Goal: Transaction & Acquisition: Book appointment/travel/reservation

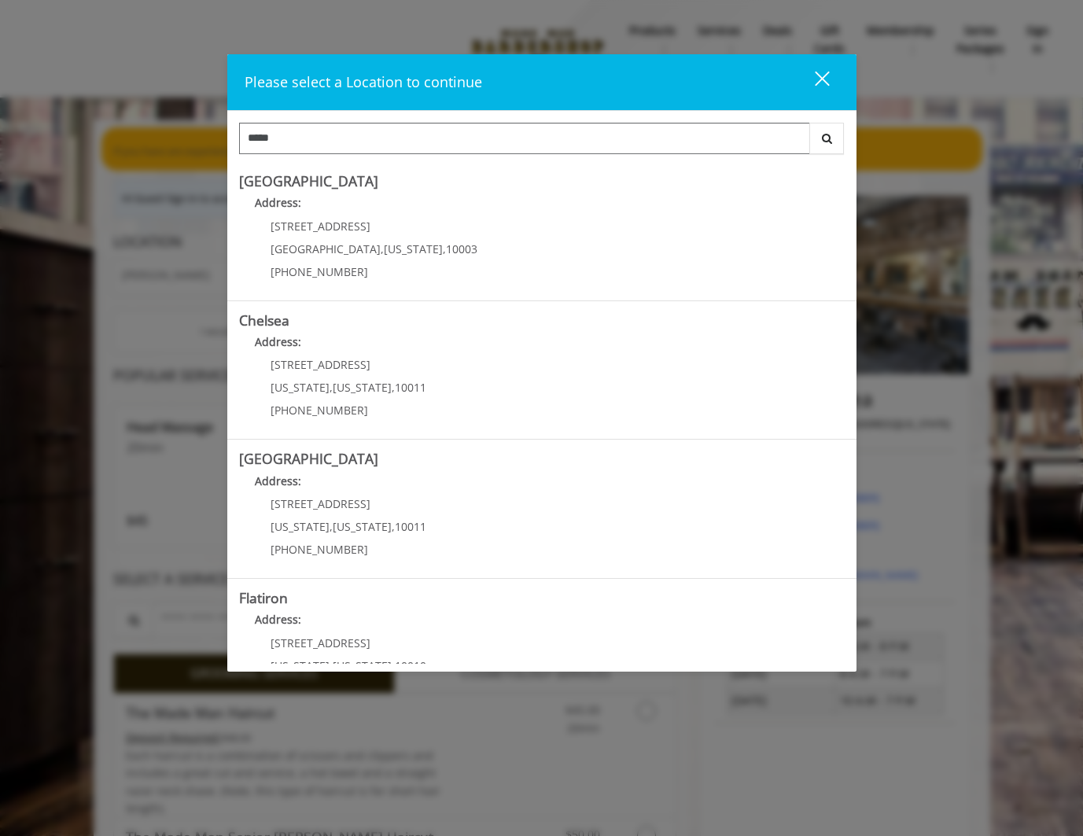
type input "*****"
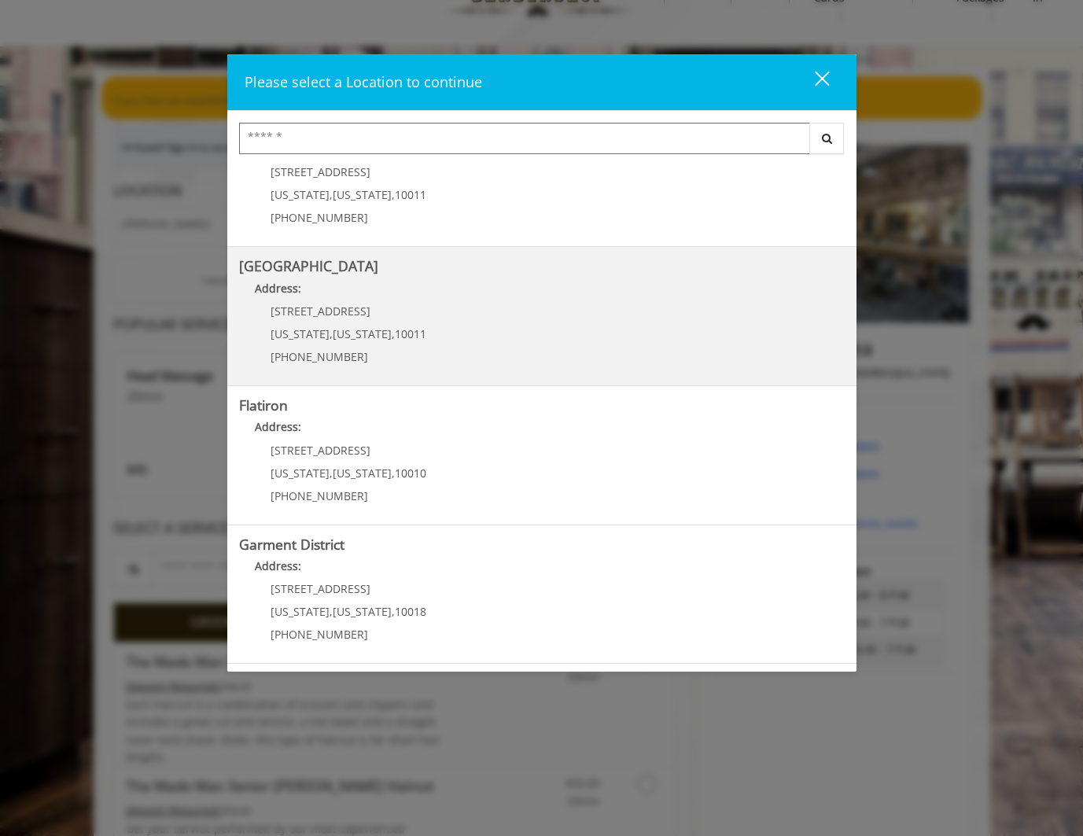
scroll to position [52, 0]
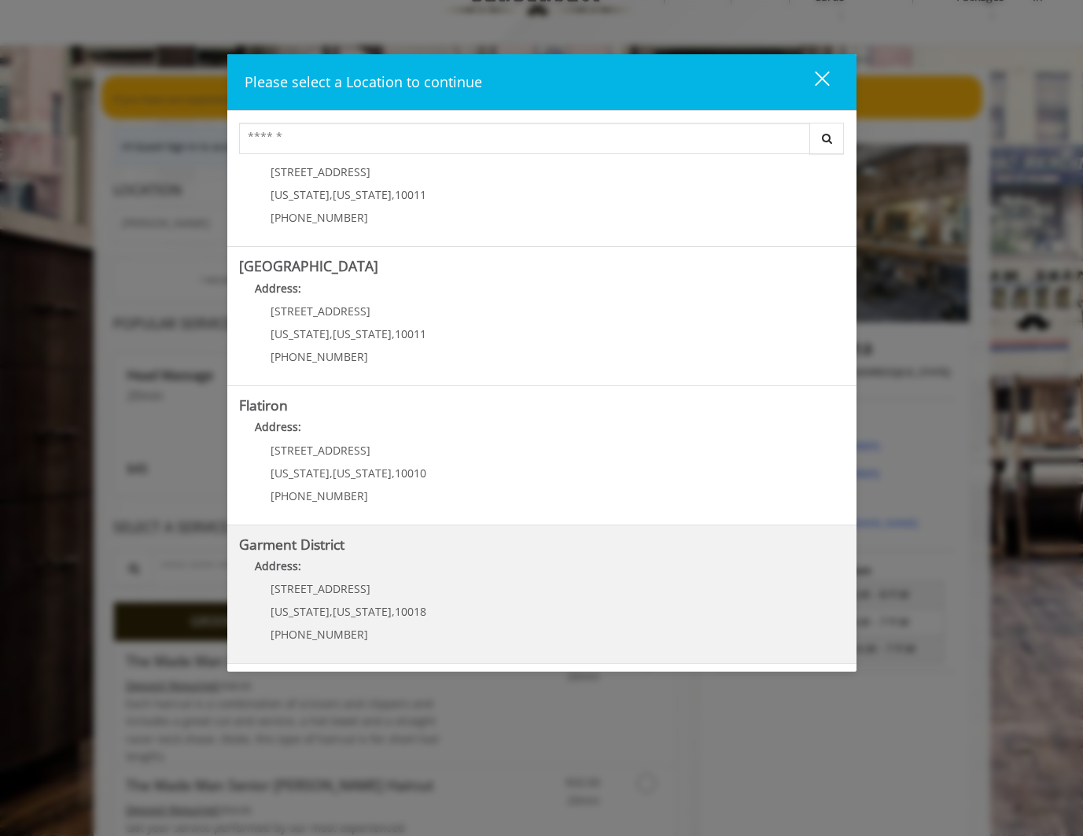
click at [353, 583] on p "1400 Broadway" at bounding box center [348, 589] width 156 height 12
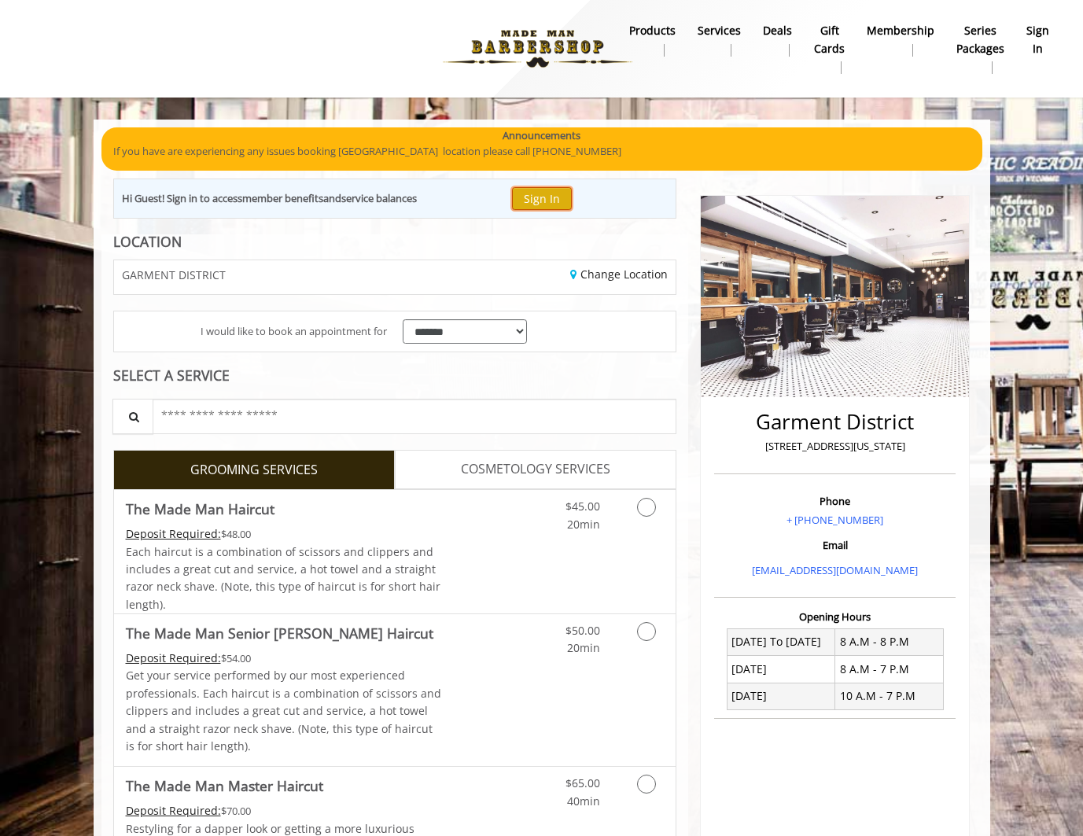
click at [543, 195] on button "Sign In" at bounding box center [542, 198] width 60 height 23
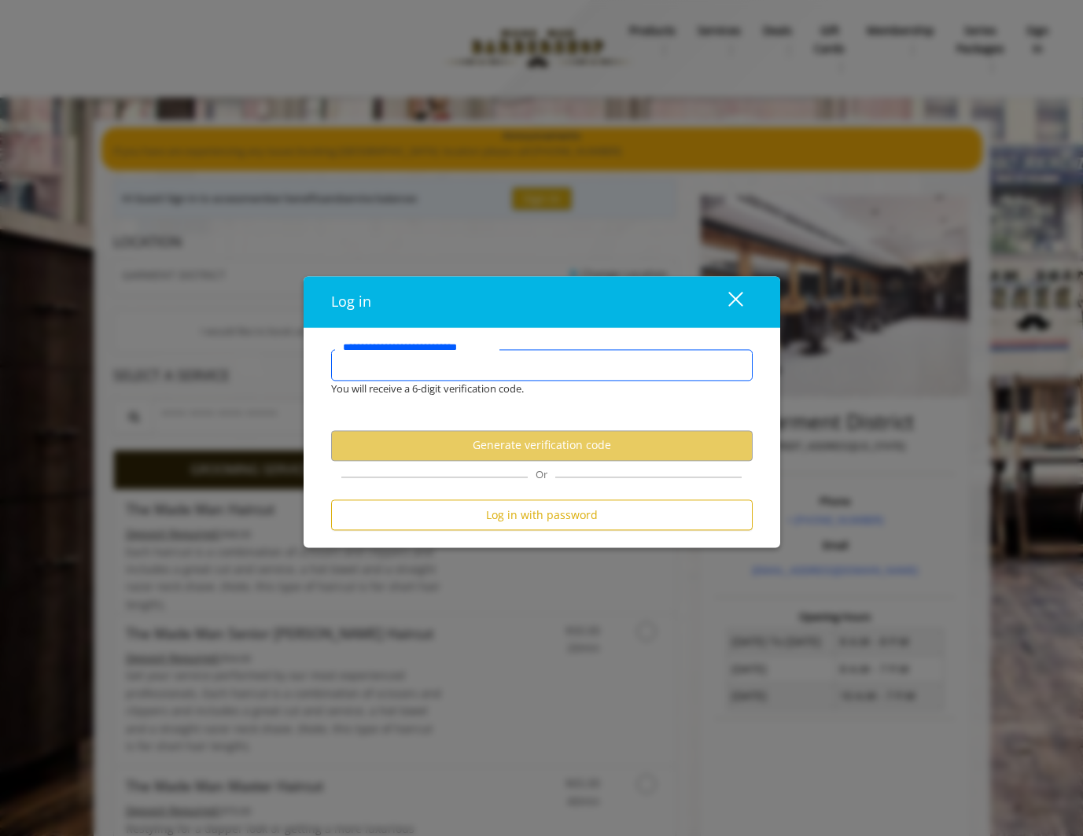
type input "**********"
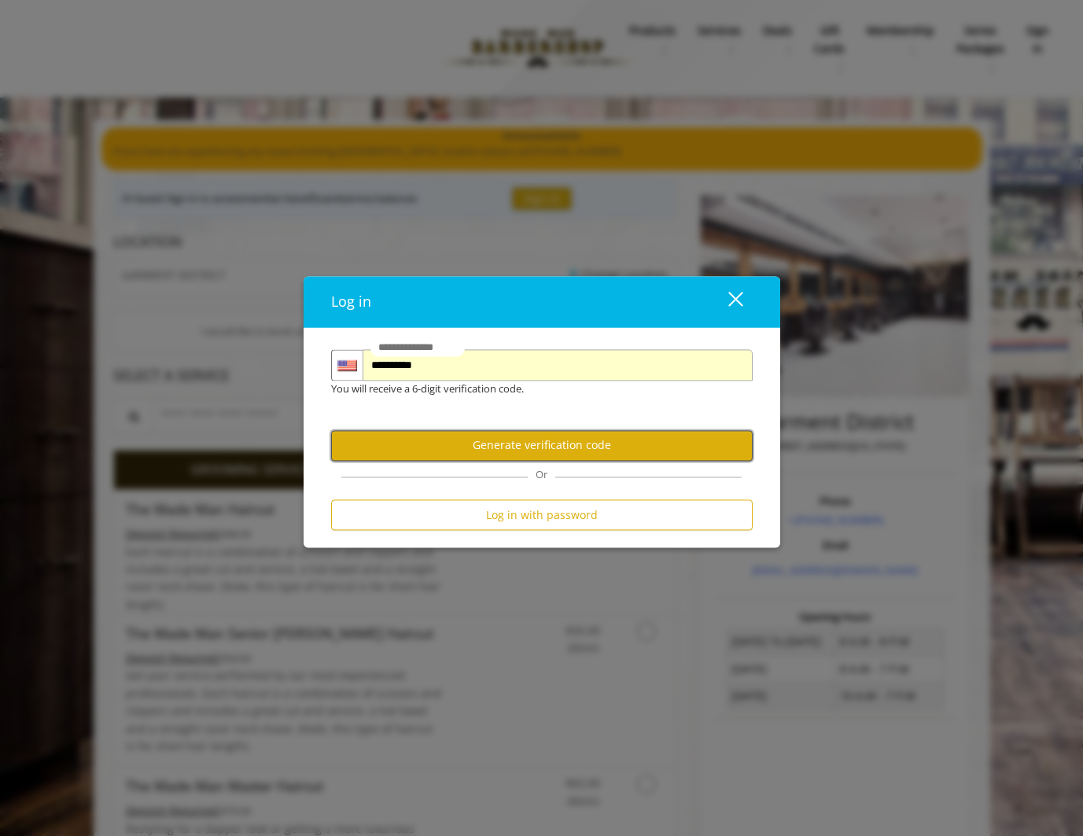
click at [515, 450] on button "Generate verification code" at bounding box center [541, 445] width 421 height 31
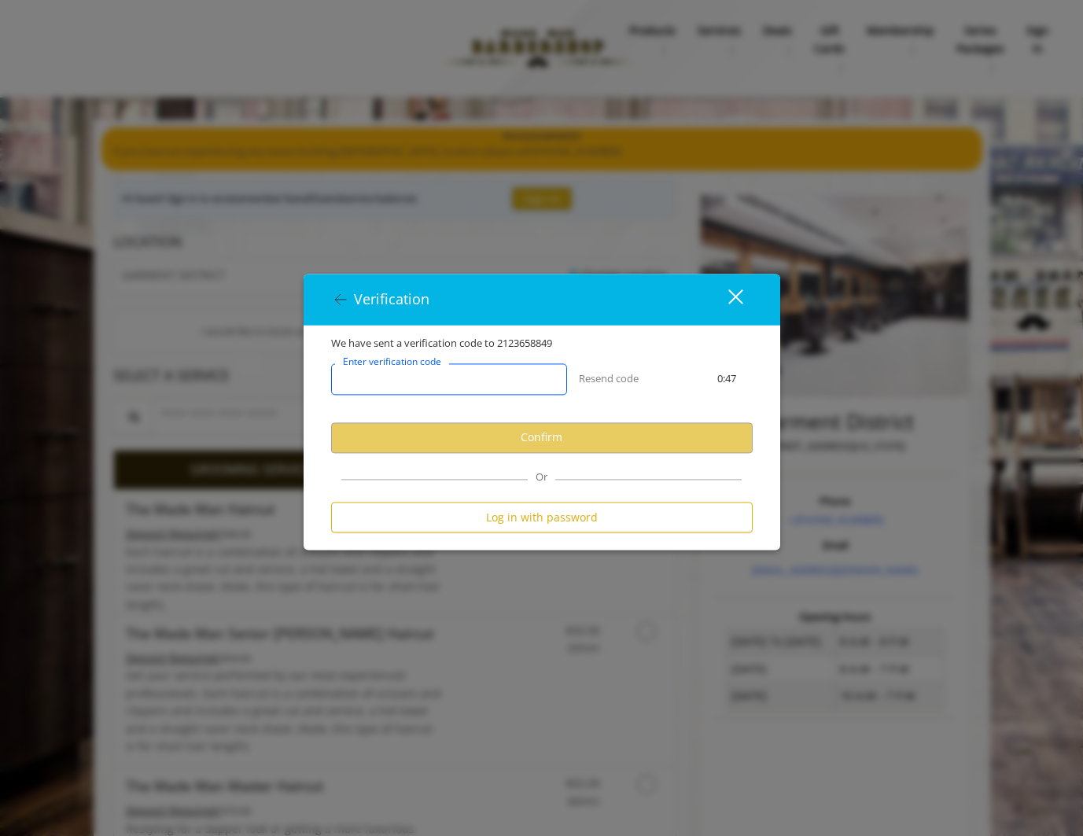
click at [474, 368] on input "Enter verification code" at bounding box center [449, 378] width 236 height 31
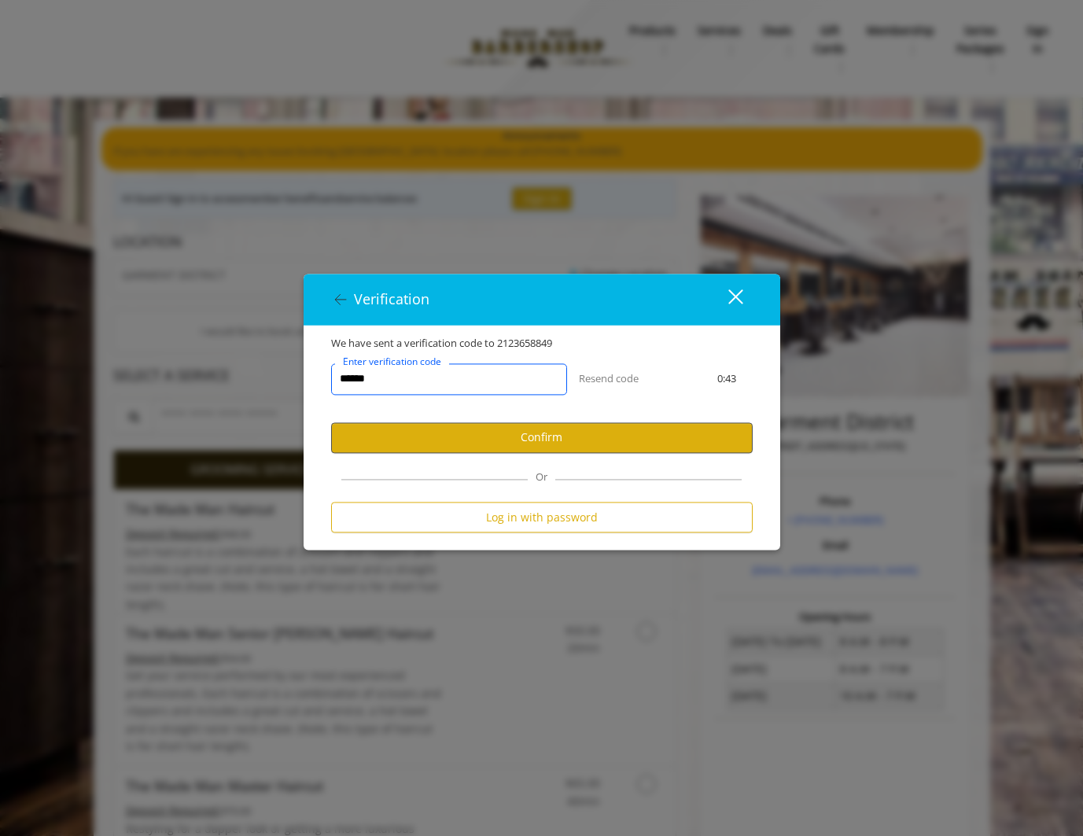
type input "******"
click at [492, 436] on button "Confirm" at bounding box center [541, 437] width 421 height 31
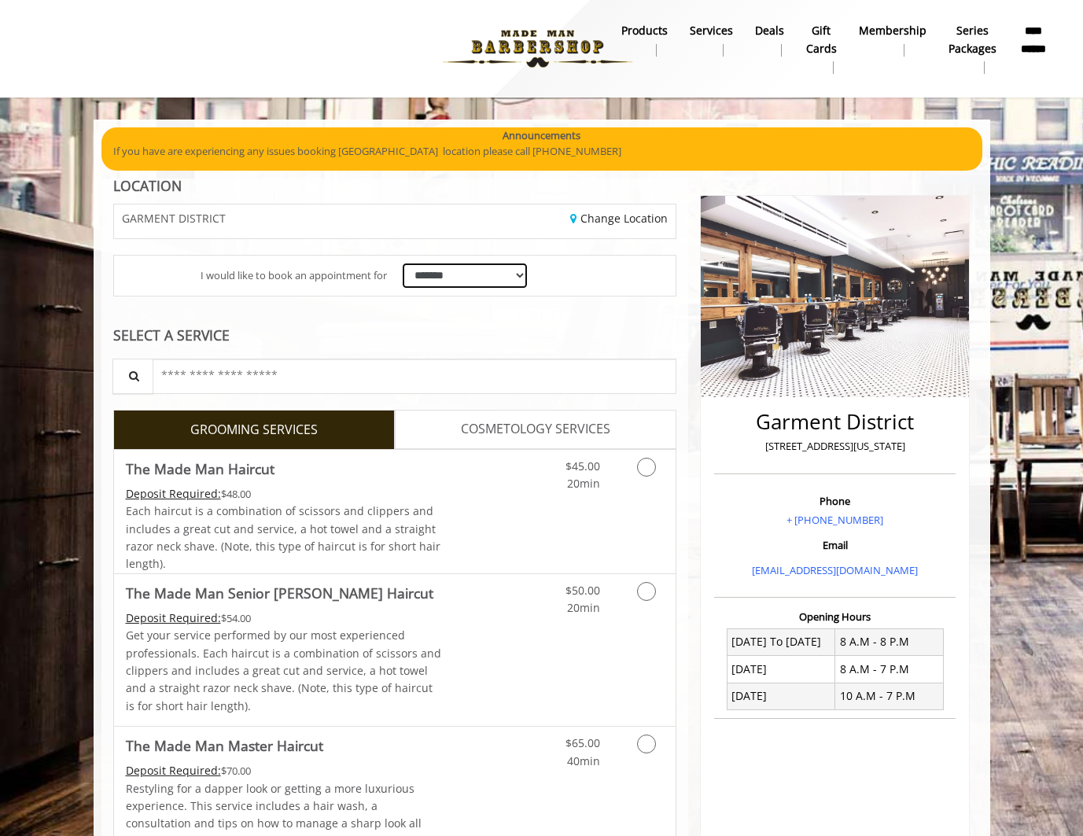
click at [466, 274] on select "**********" at bounding box center [465, 275] width 125 height 24
click at [502, 506] on link "Discounted Price" at bounding box center [488, 511] width 94 height 123
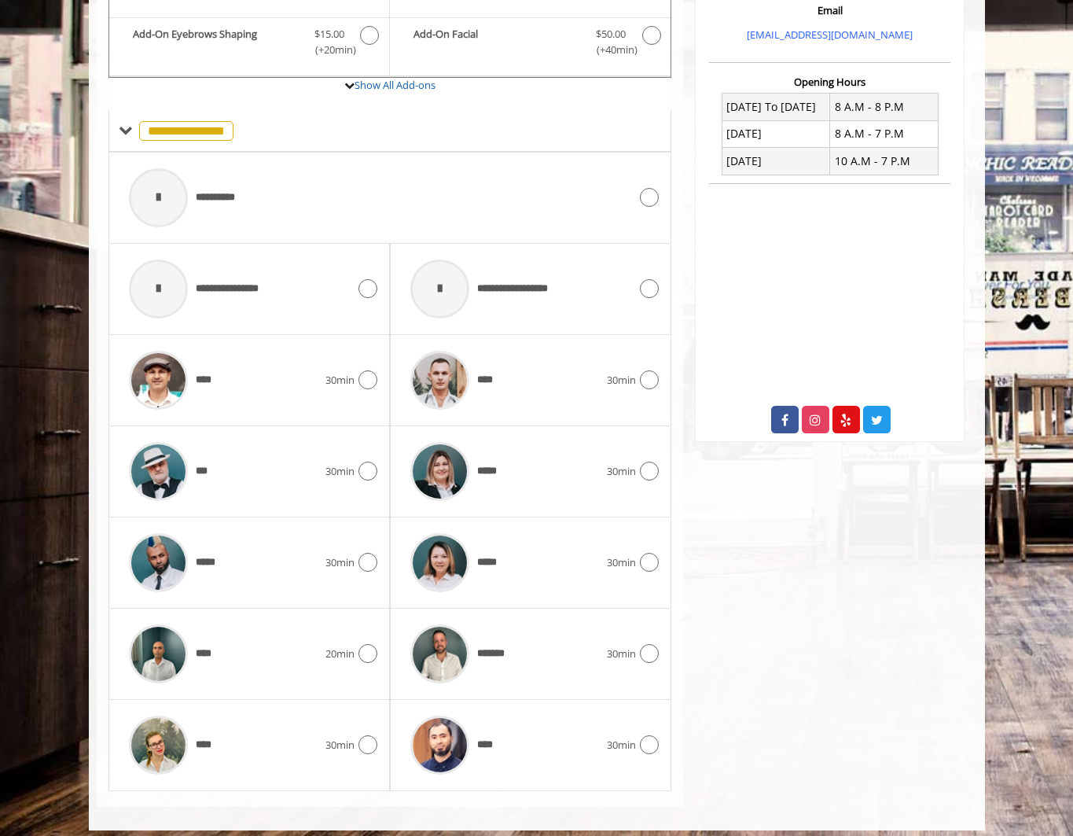
scroll to position [536, 0]
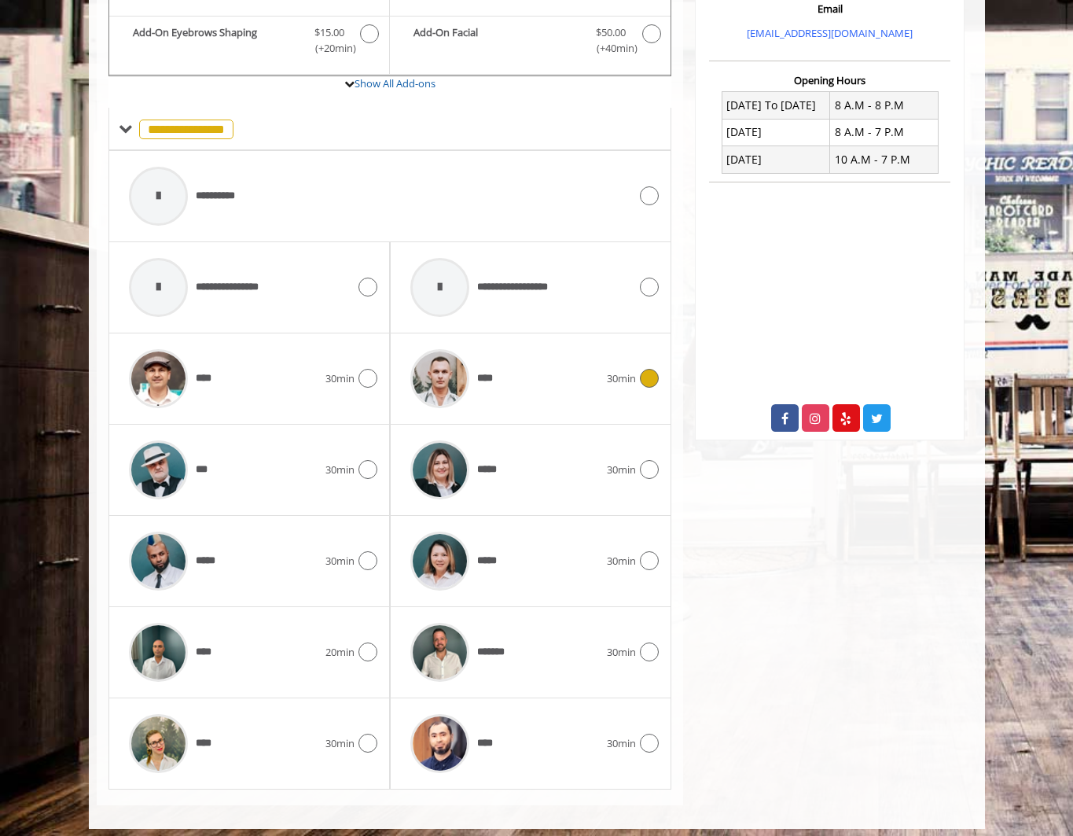
click at [652, 388] on div "**** 30min" at bounding box center [531, 378] width 256 height 75
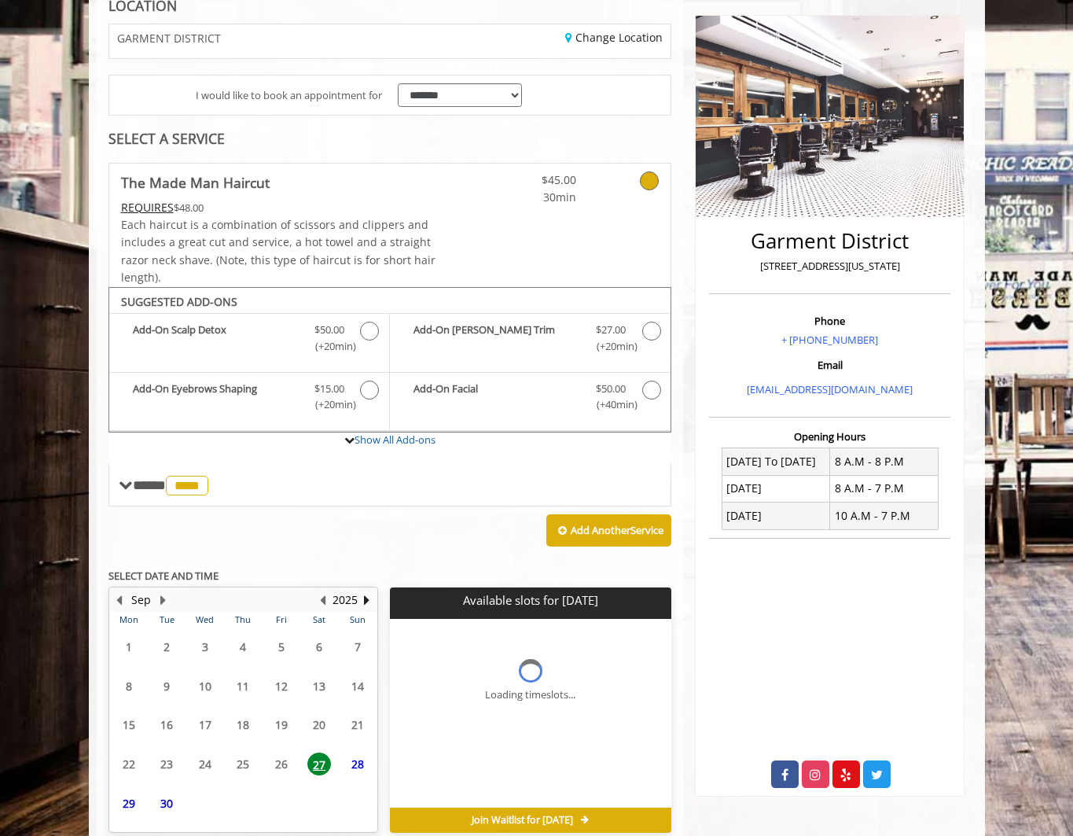
scroll to position [255, 0]
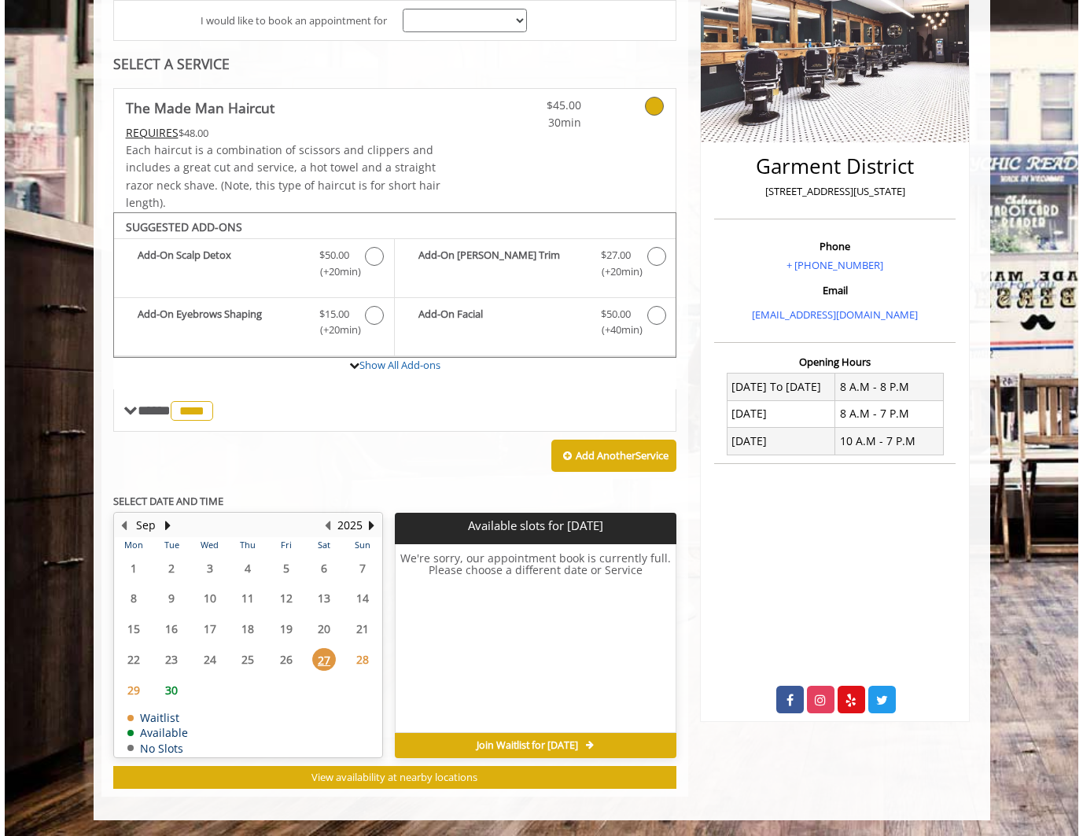
scroll to position [52, 0]
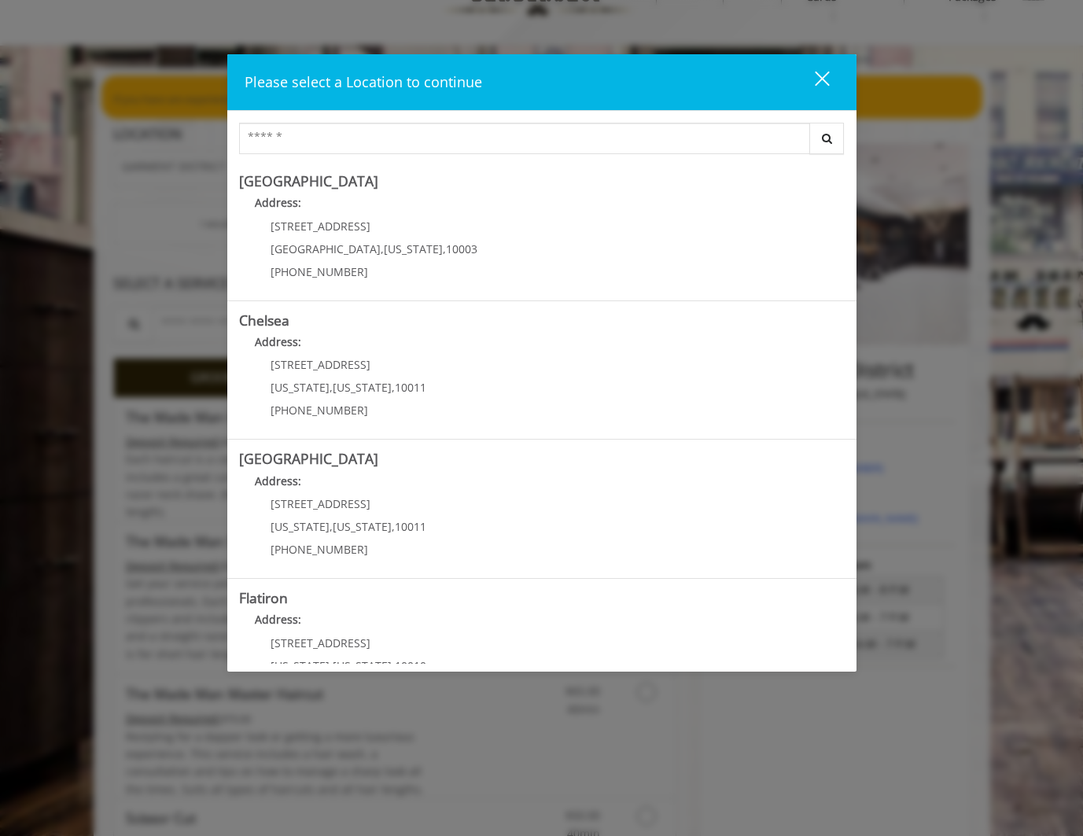
click at [821, 78] on div "close dialog" at bounding box center [821, 79] width 15 height 15
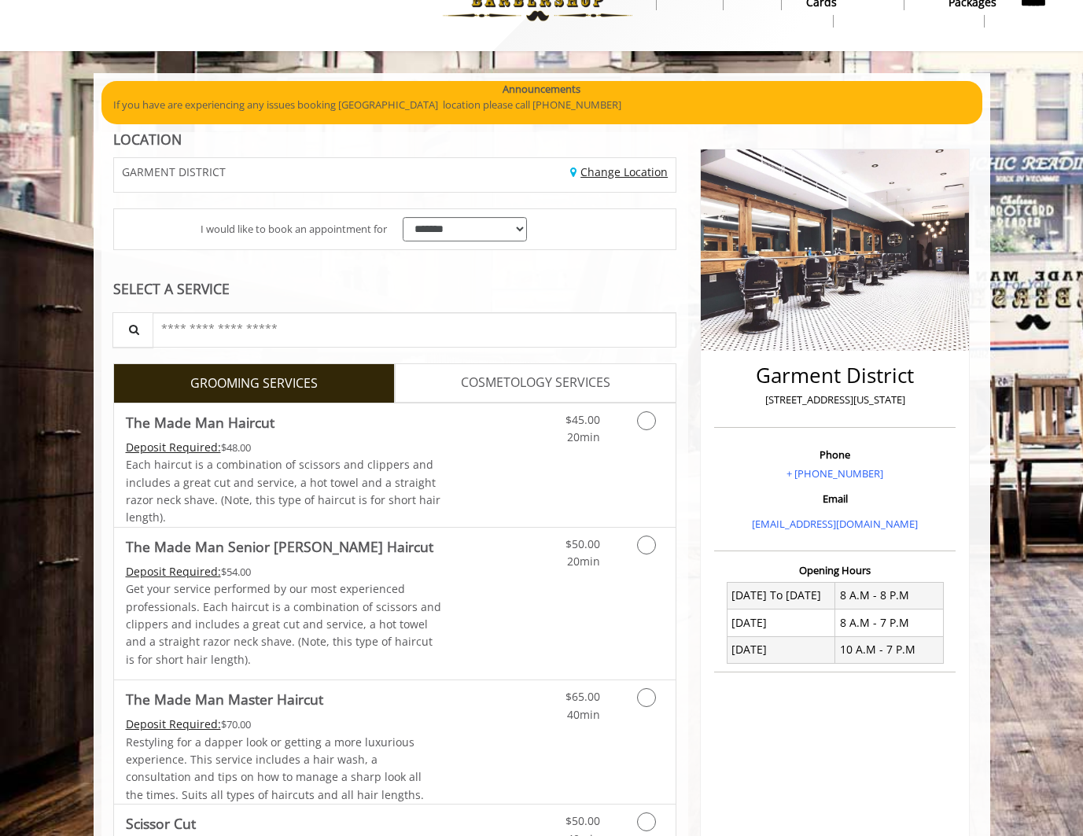
scroll to position [49, 0]
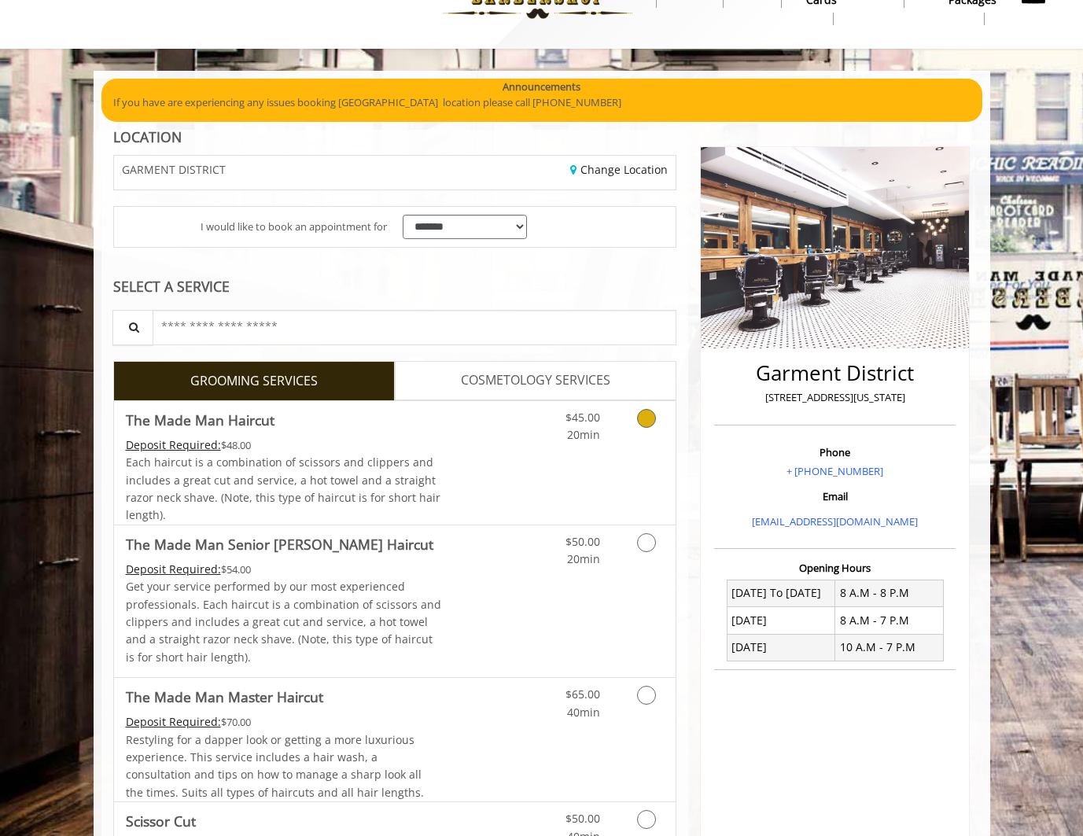
click at [649, 420] on icon "Grooming services" at bounding box center [646, 418] width 19 height 19
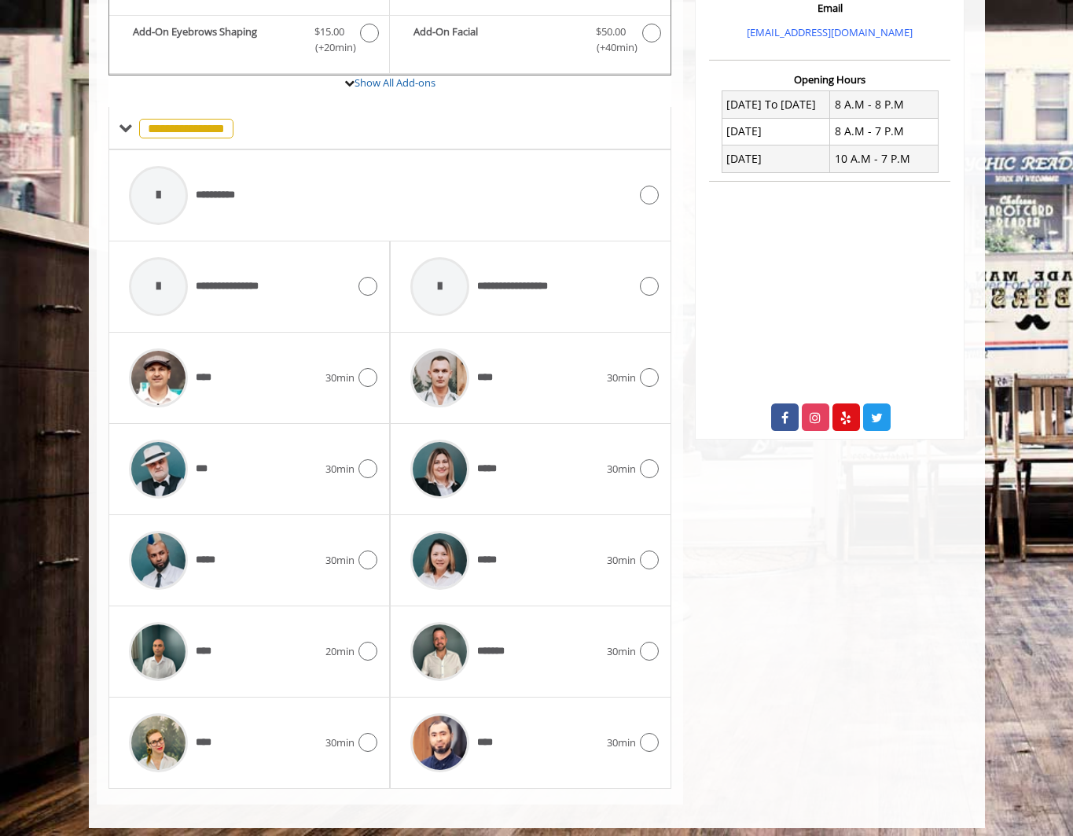
scroll to position [545, 0]
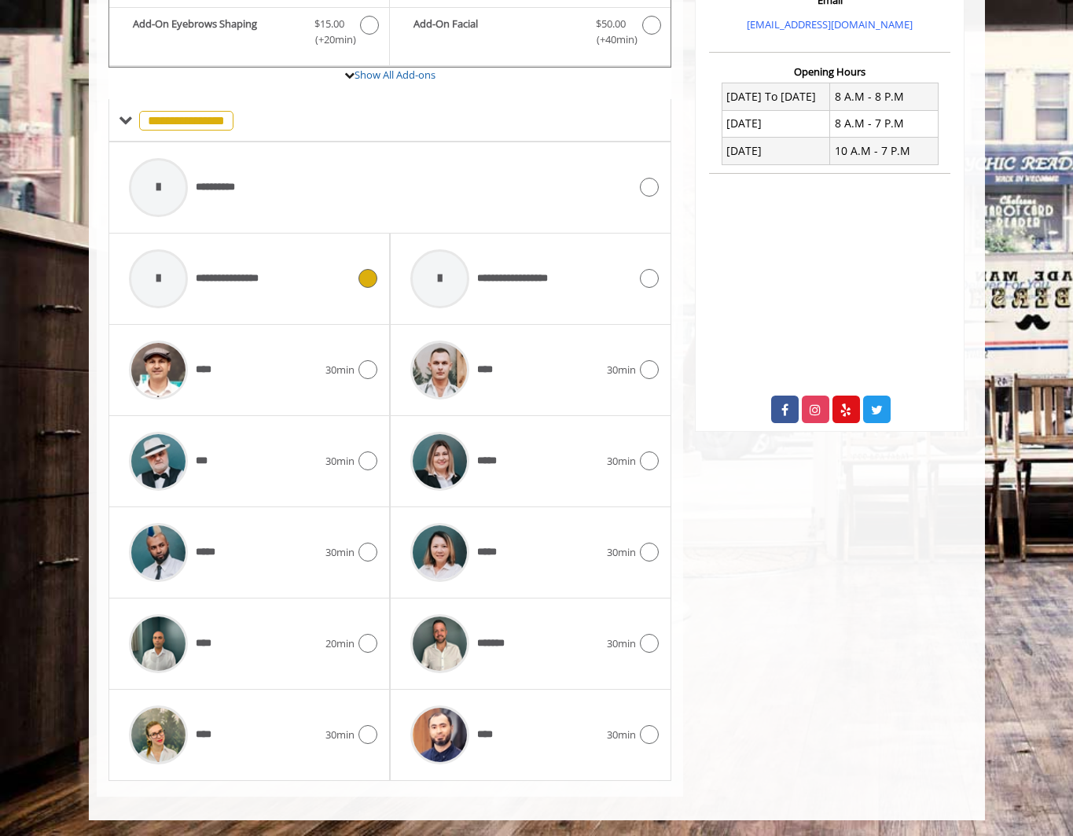
click at [256, 273] on span "**********" at bounding box center [235, 278] width 79 height 17
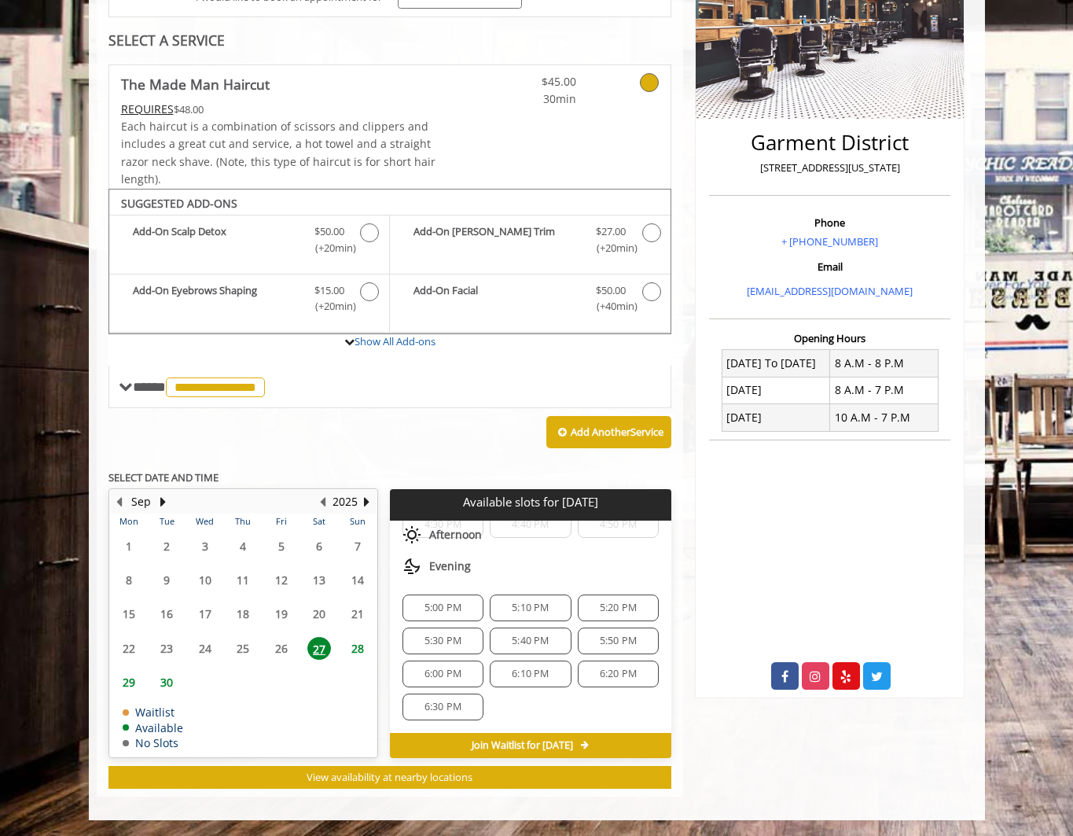
scroll to position [0, 0]
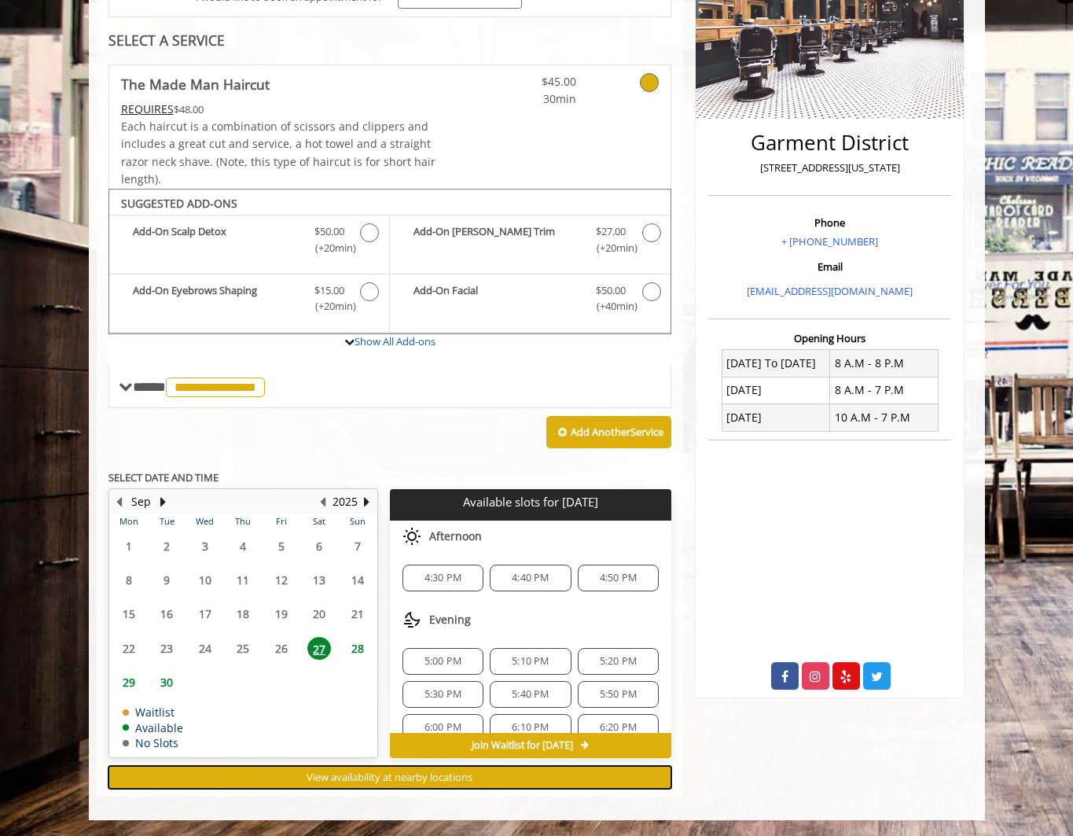
click at [372, 778] on span "View availability at nearby locations" at bounding box center [390, 777] width 166 height 14
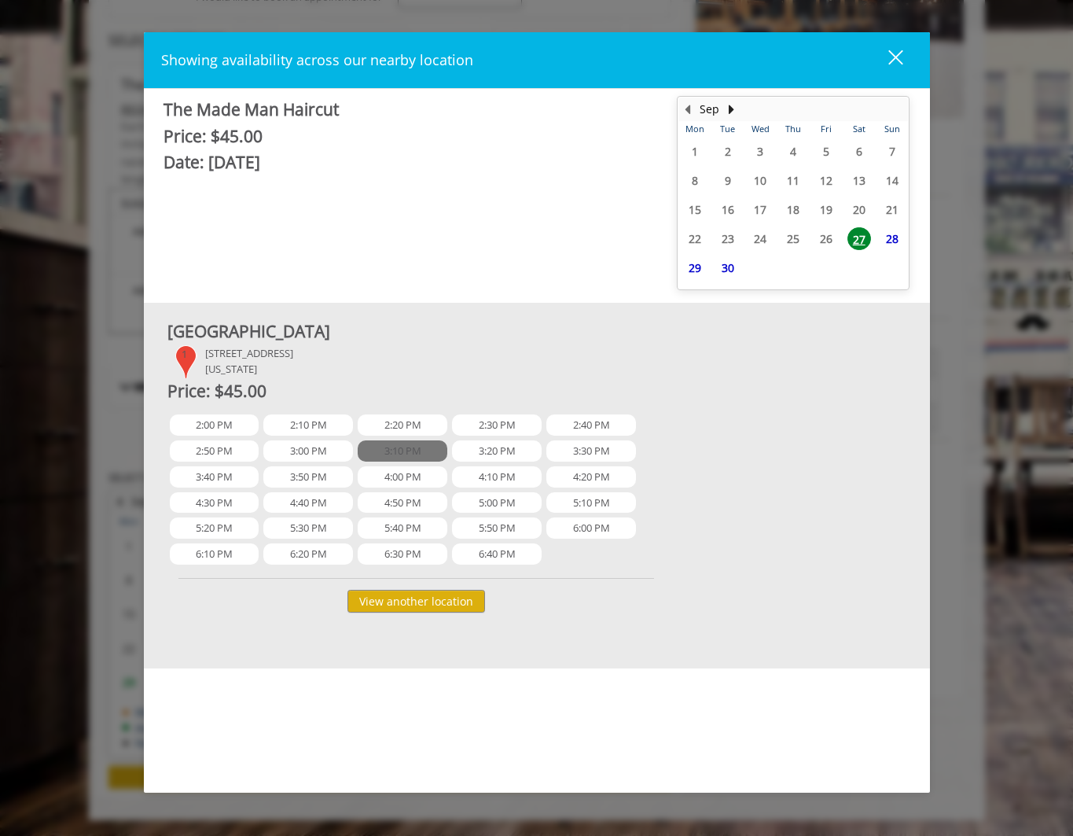
click at [411, 451] on span "3:10 PM" at bounding box center [403, 450] width 90 height 21
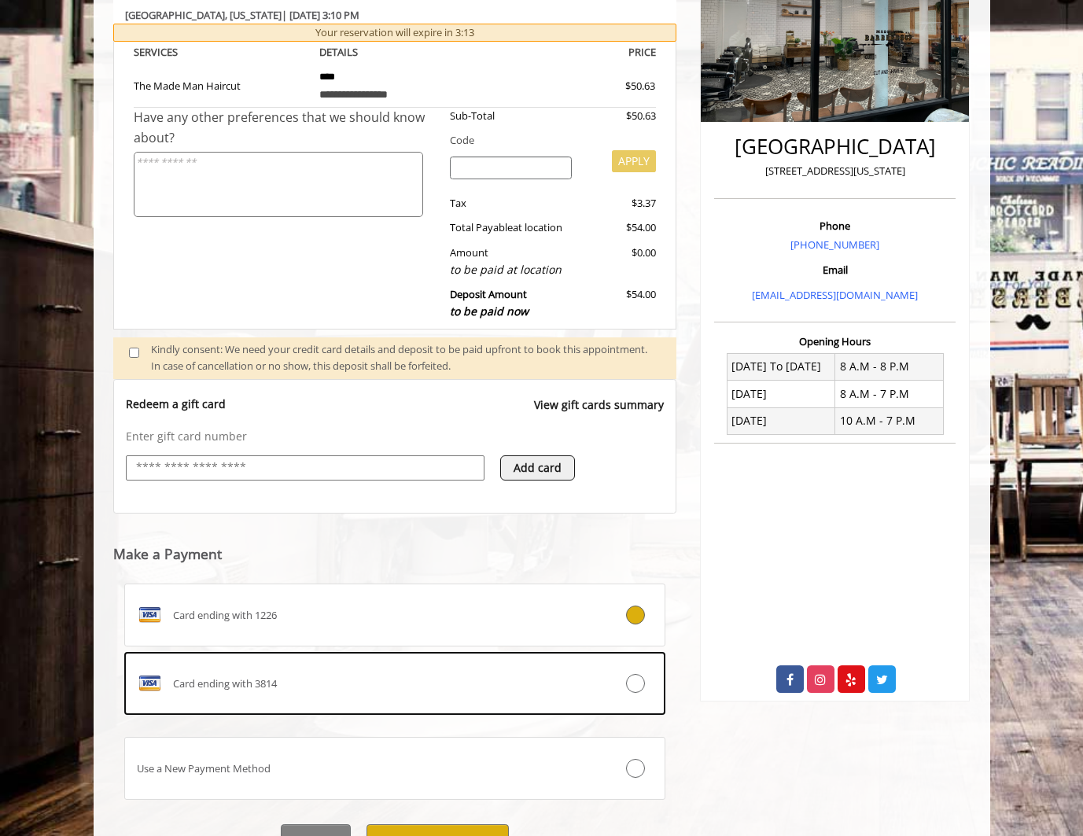
scroll to position [354, 0]
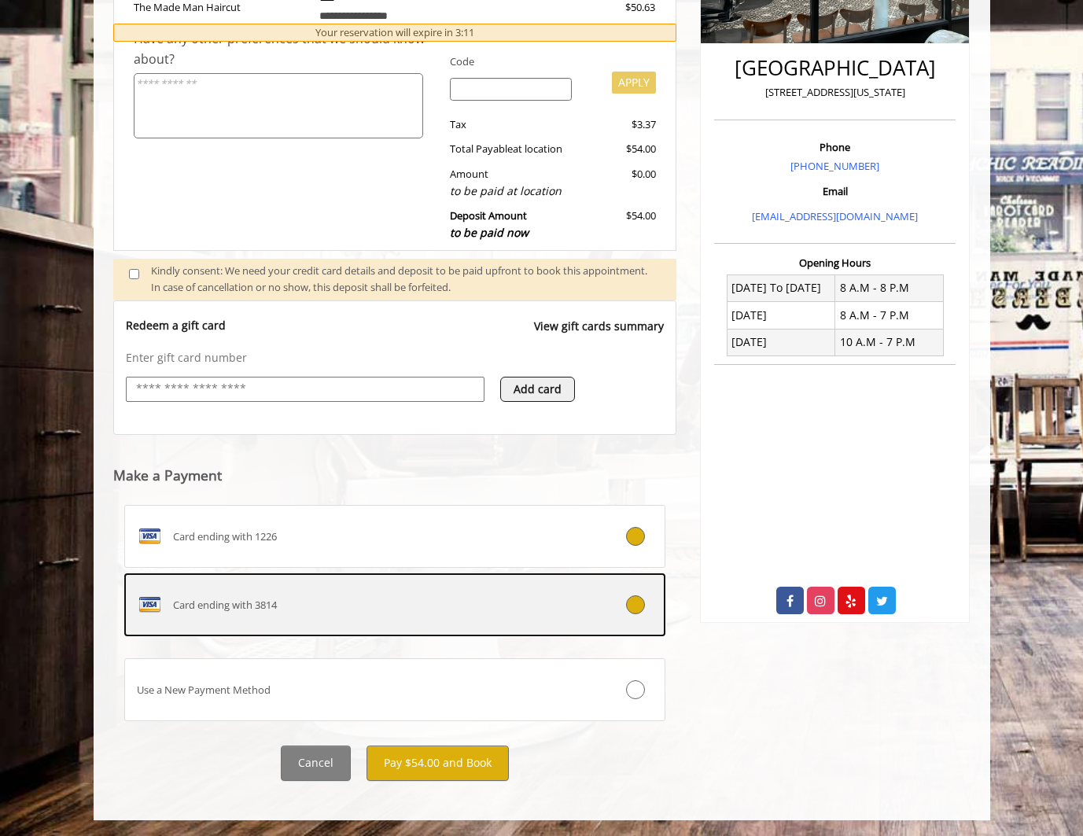
click at [639, 605] on icon at bounding box center [635, 604] width 19 height 19
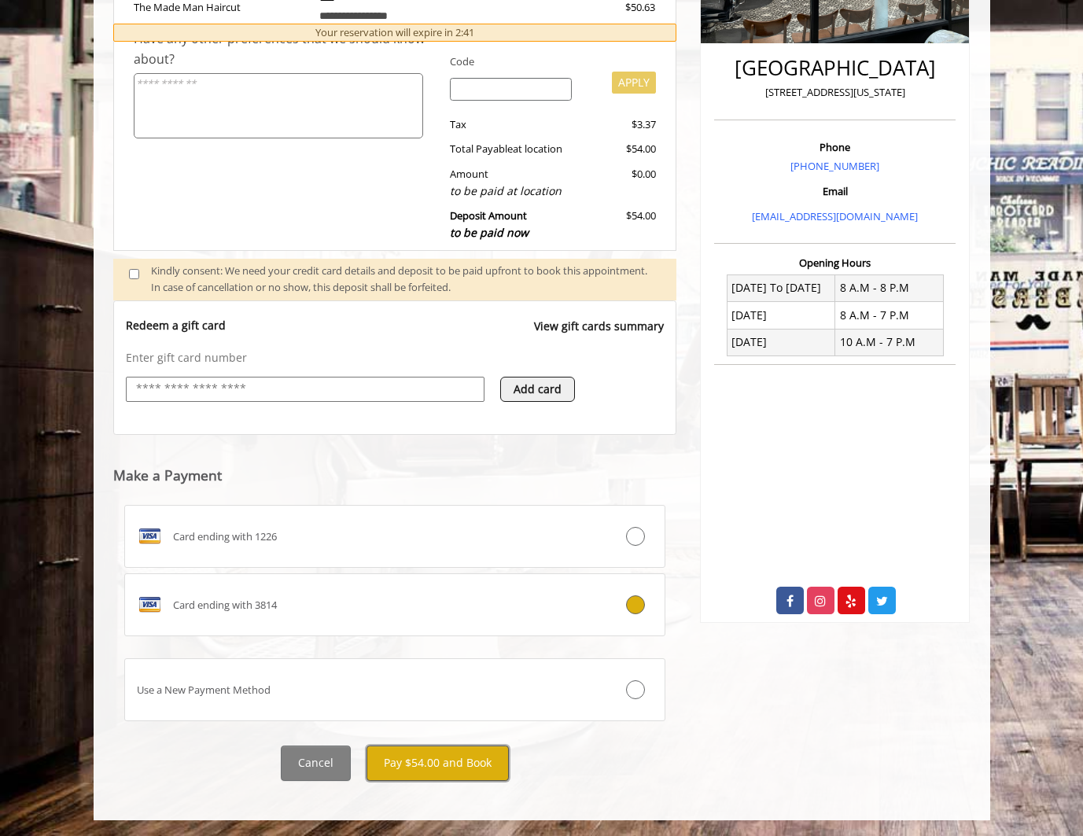
click at [465, 755] on button "Pay $54.00 and Book" at bounding box center [437, 762] width 142 height 35
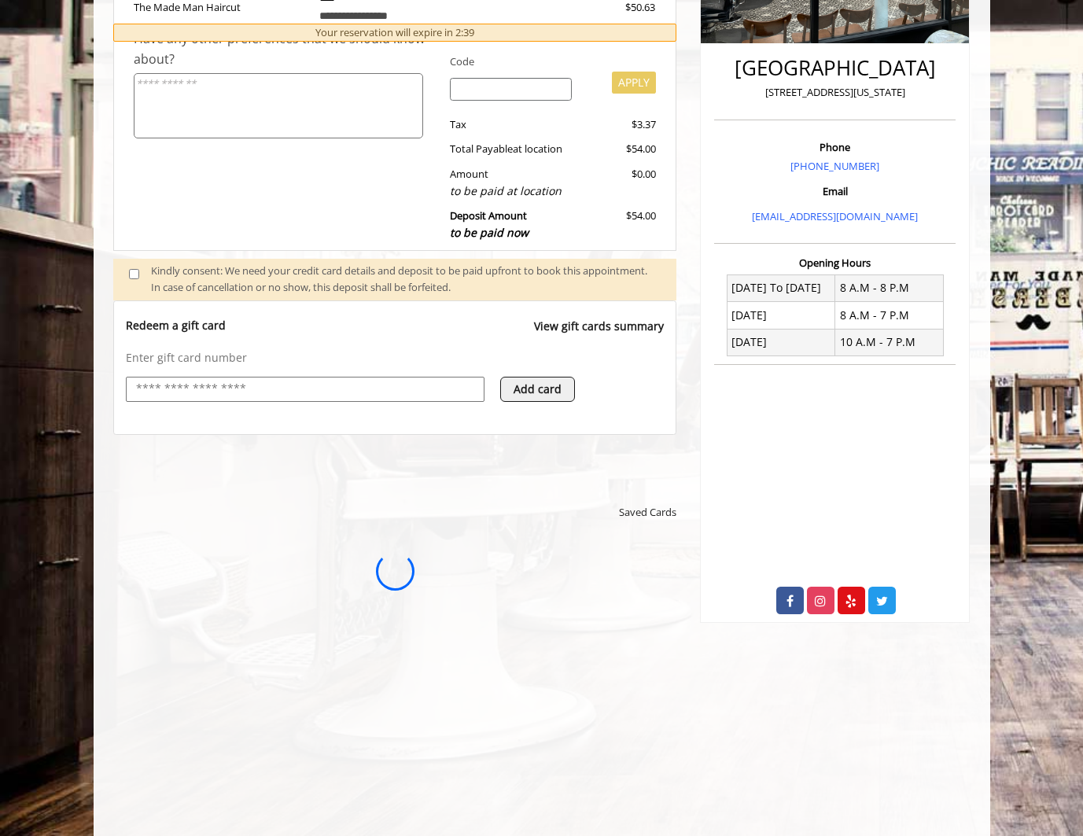
scroll to position [0, 0]
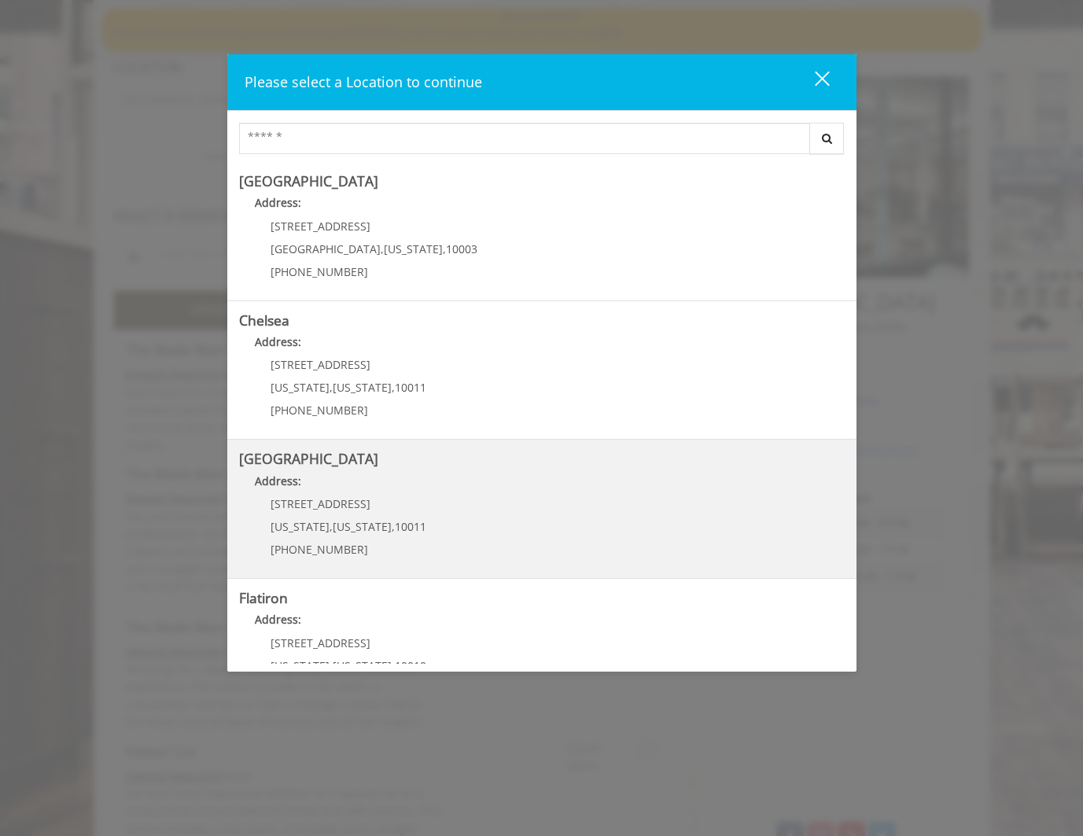
click at [482, 483] on Street "Address:" at bounding box center [541, 485] width 605 height 25
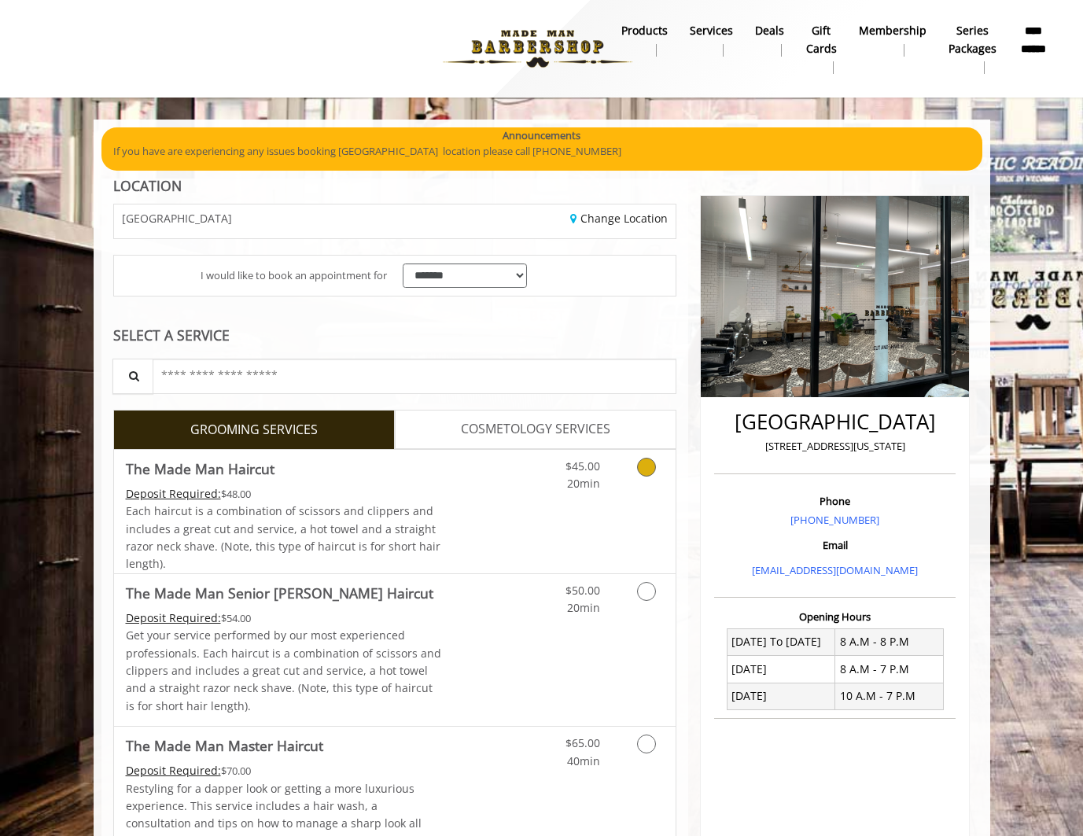
click at [303, 522] on span "Each haircut is a combination of scissors and clippers and includes a great cut…" at bounding box center [283, 537] width 315 height 68
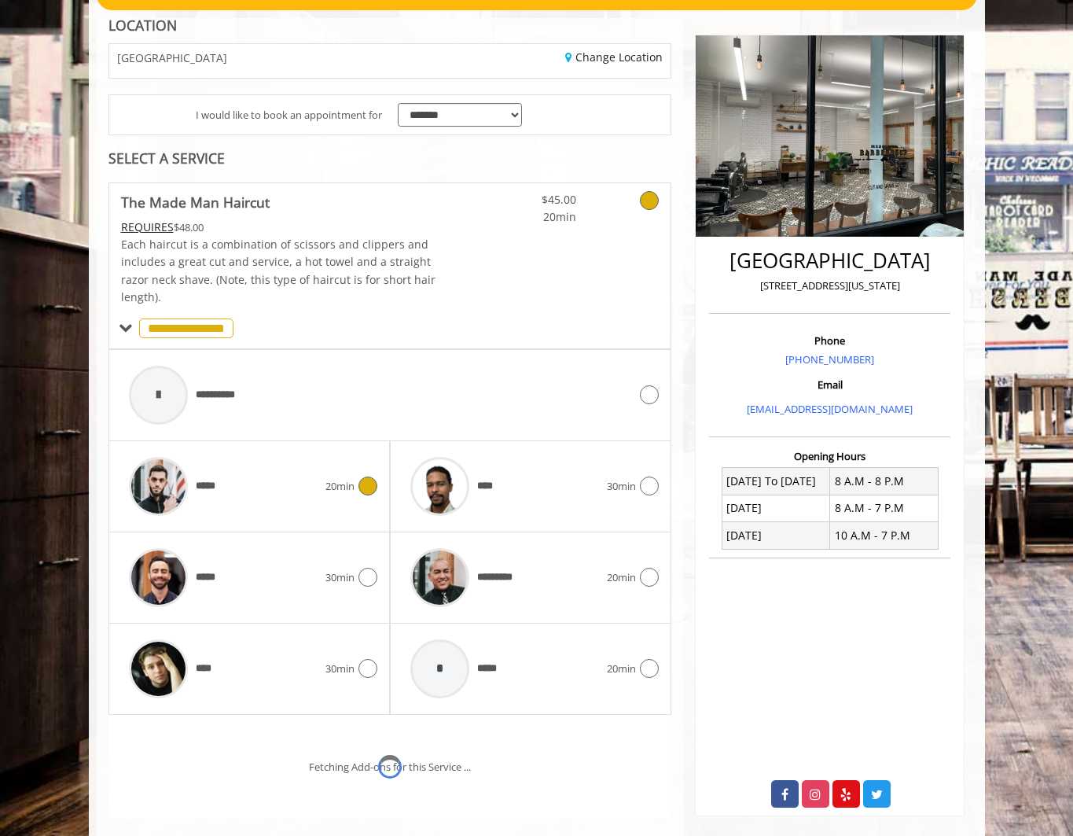
scroll to position [271, 0]
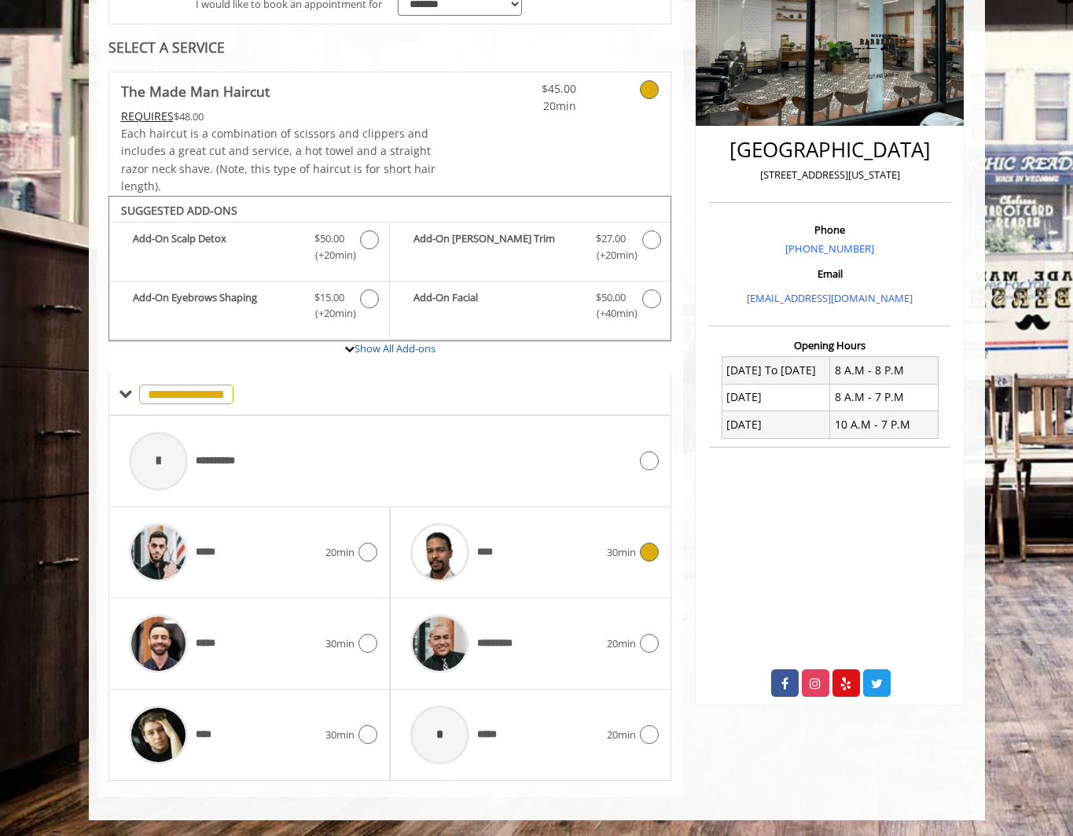
click at [445, 552] on img at bounding box center [439, 552] width 59 height 59
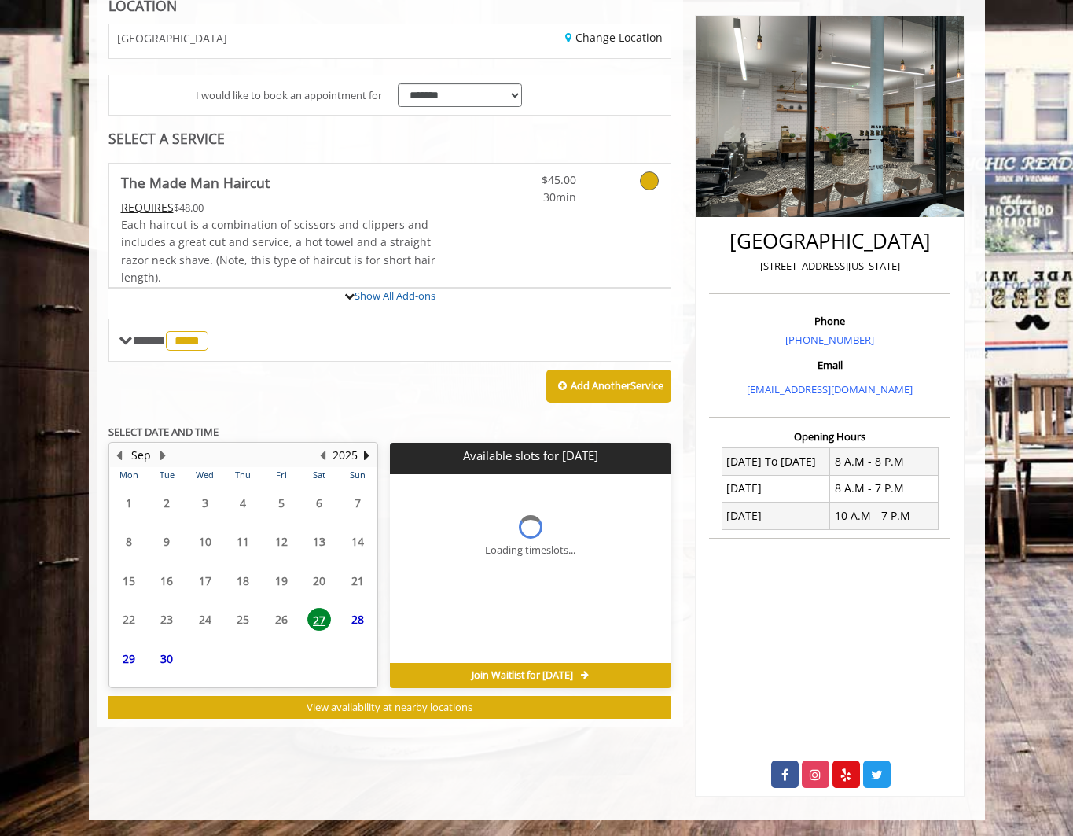
scroll to position [255, 0]
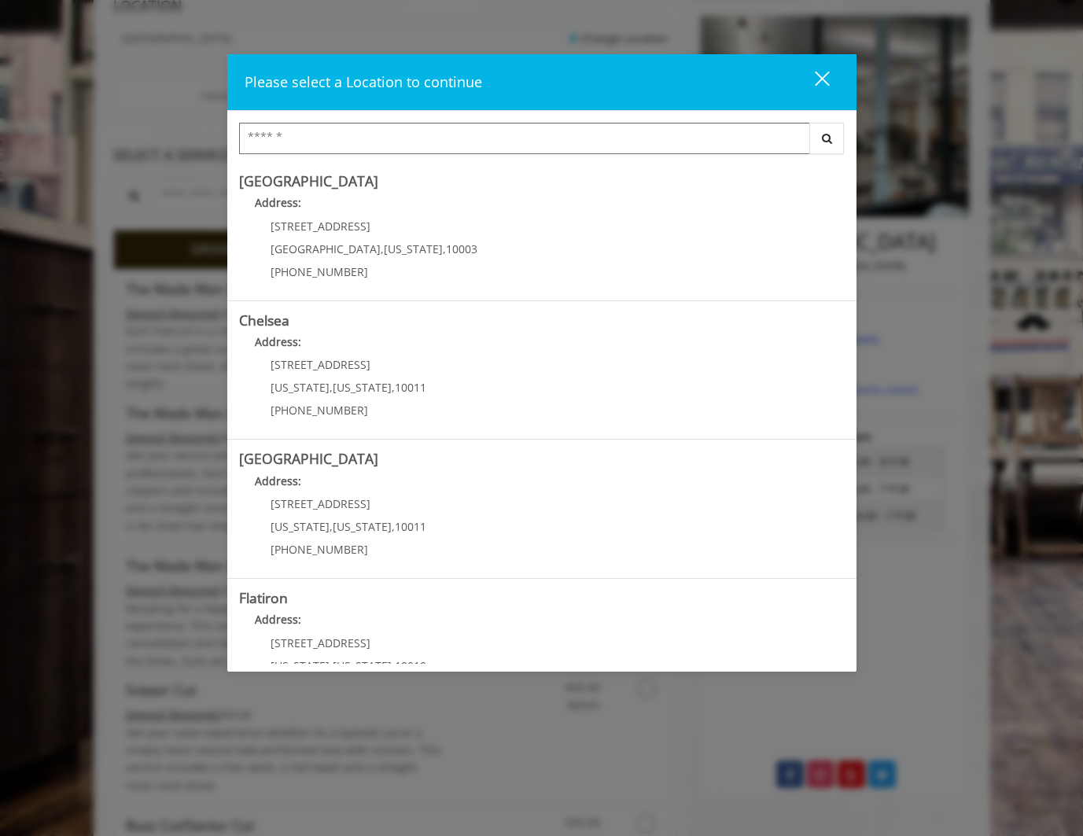
scroll to position [342, 0]
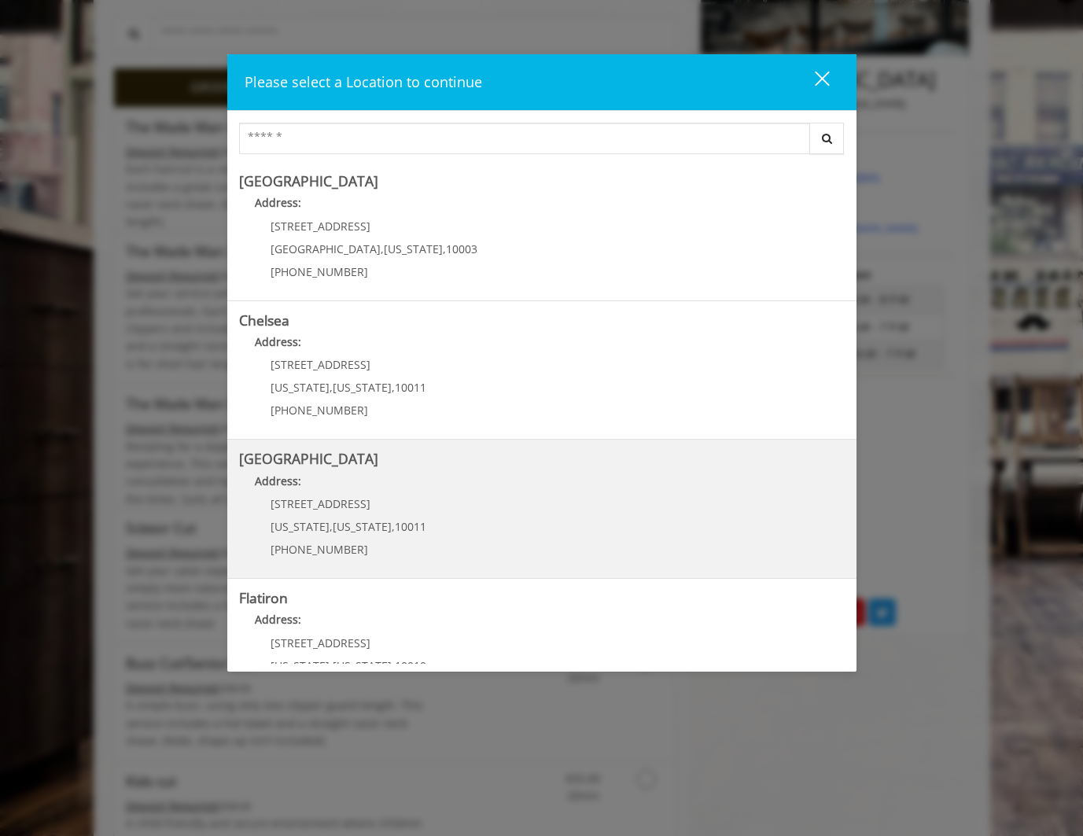
click at [484, 462] on h5 "[GEOGRAPHIC_DATA]" at bounding box center [541, 458] width 605 height 15
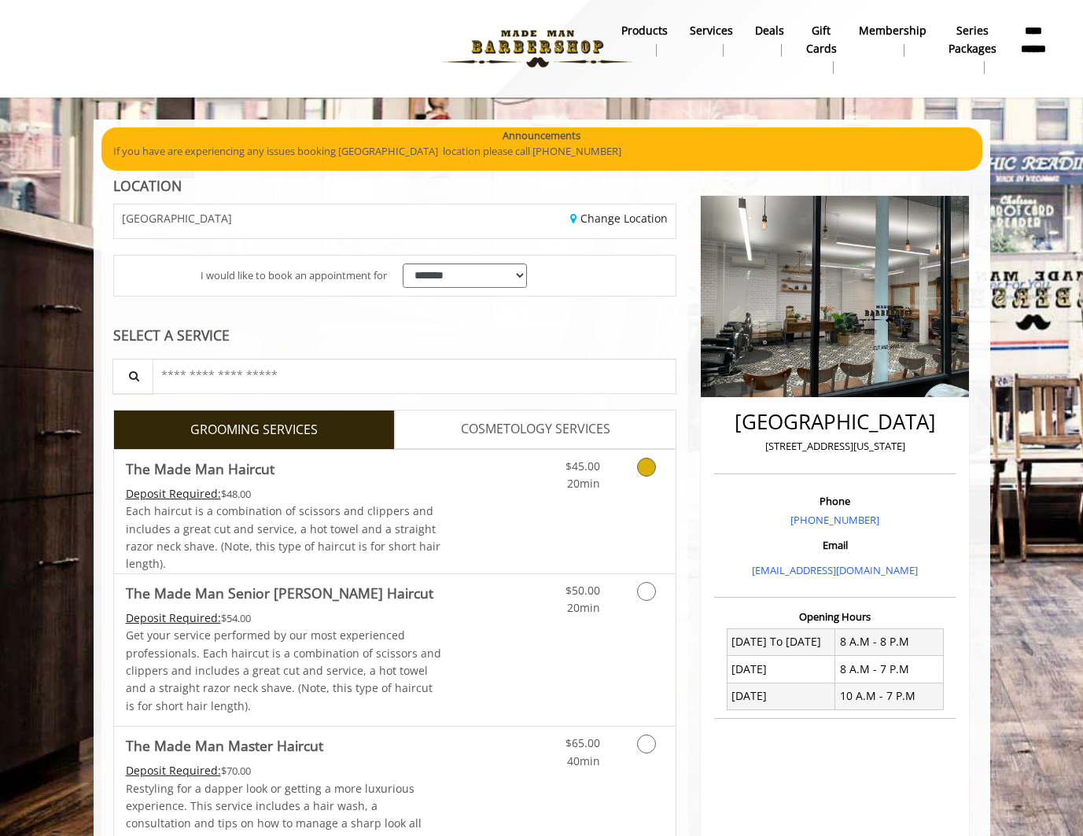
click at [454, 495] on link "Discounted Price" at bounding box center [488, 511] width 94 height 123
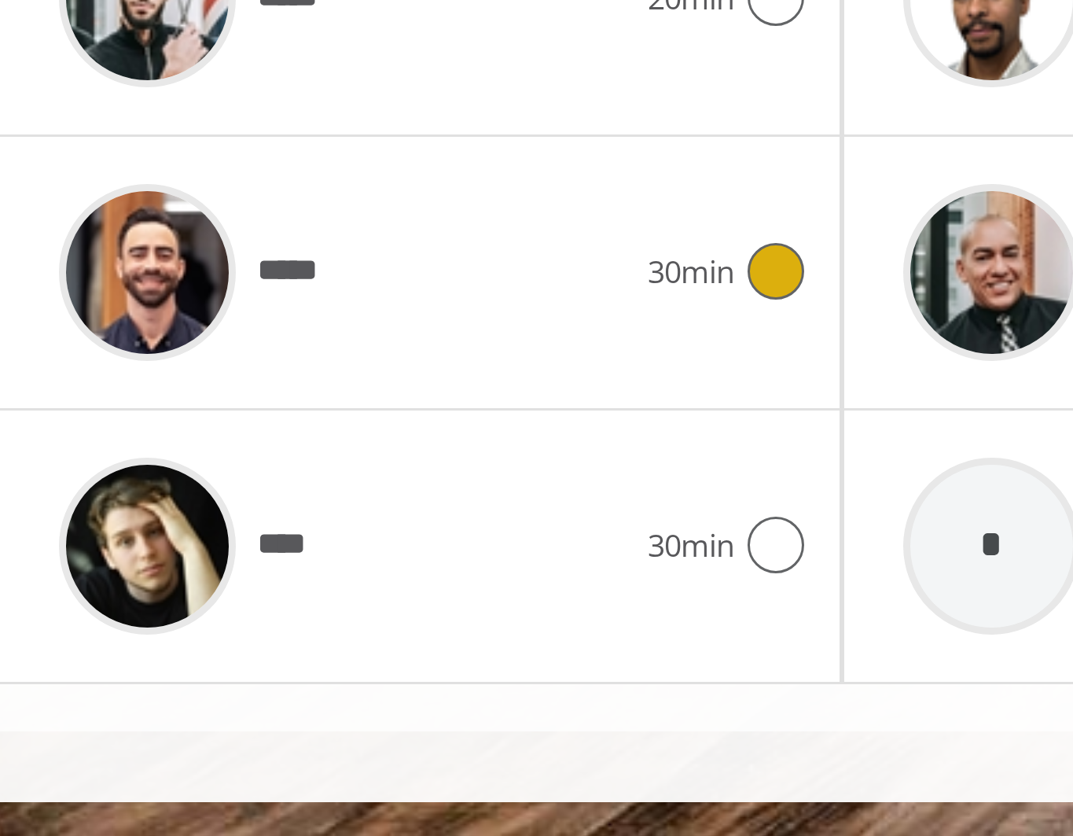
scroll to position [271, 0]
